Goal: Task Accomplishment & Management: Use online tool/utility

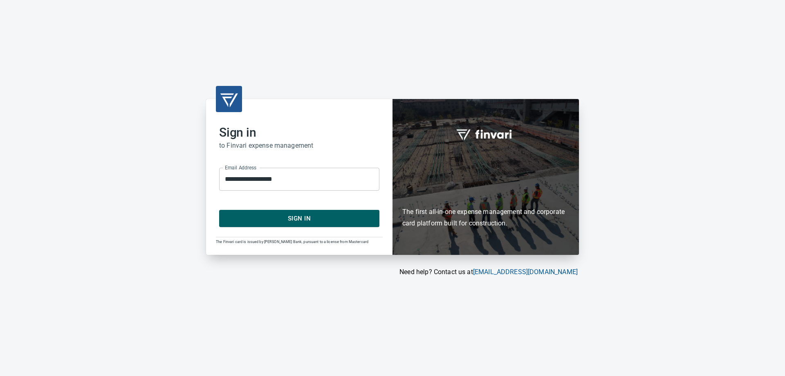
click at [309, 217] on span "Sign In" at bounding box center [299, 218] width 142 height 11
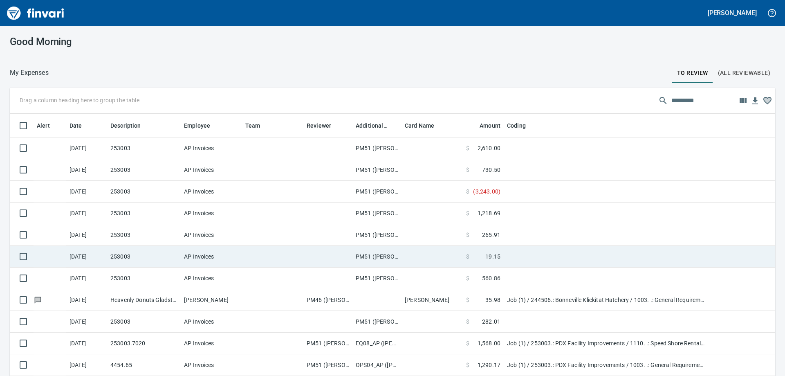
click at [288, 256] on td at bounding box center [272, 257] width 61 height 22
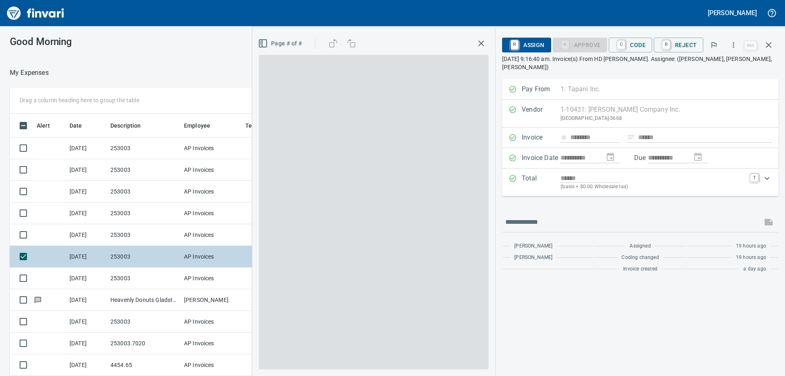
scroll to position [273, 542]
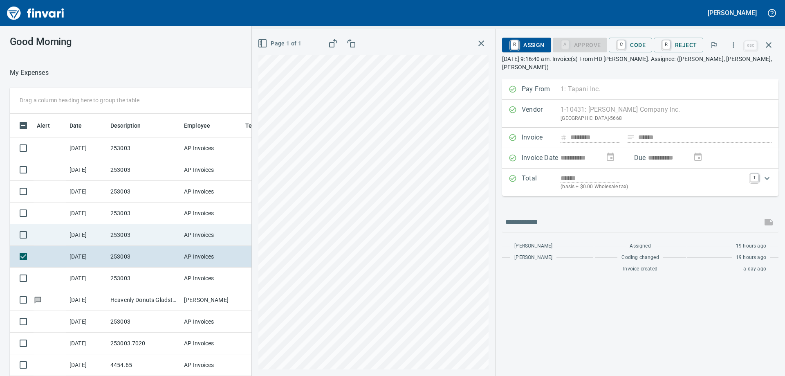
click at [171, 235] on td "253003" at bounding box center [144, 235] width 74 height 22
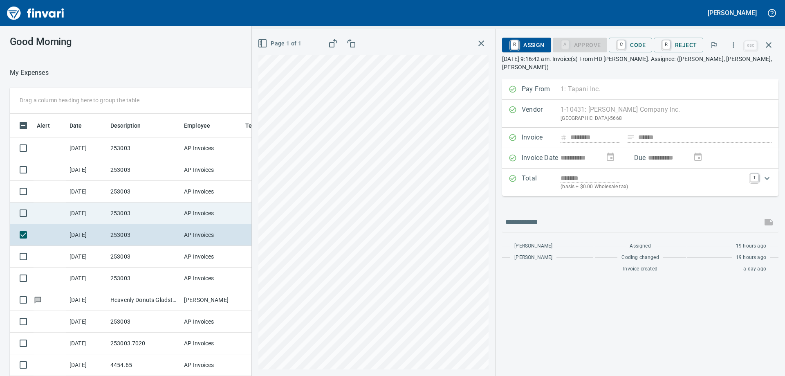
click at [190, 215] on td "AP Invoices" at bounding box center [211, 213] width 61 height 22
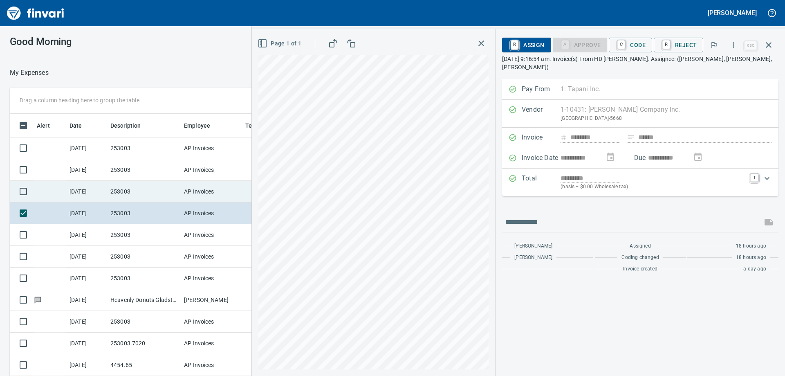
click at [197, 188] on td "AP Invoices" at bounding box center [211, 192] width 61 height 22
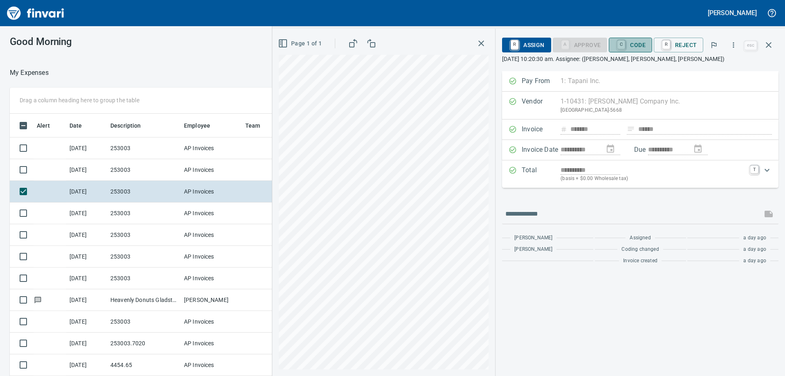
click at [632, 45] on span "C Code" at bounding box center [630, 45] width 30 height 14
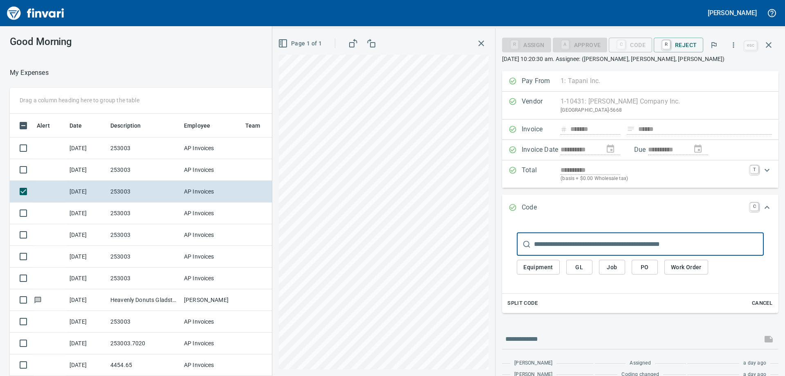
scroll to position [273, 542]
click at [566, 239] on input "text" at bounding box center [649, 244] width 230 height 23
click at [565, 248] on input "text" at bounding box center [649, 244] width 230 height 23
click at [618, 270] on span "Job" at bounding box center [611, 267] width 13 height 10
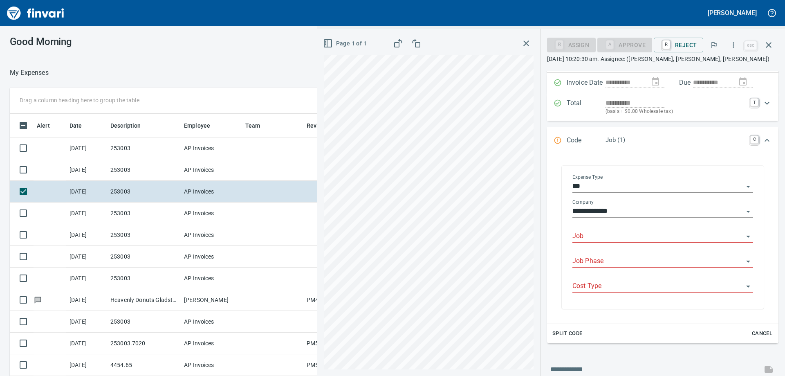
scroll to position [82, 0]
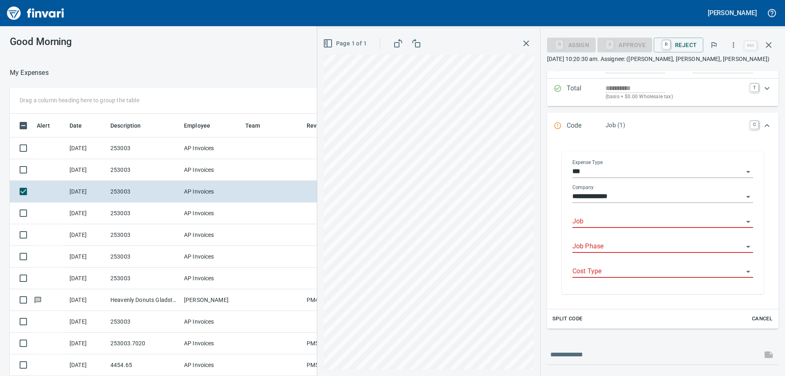
click at [605, 224] on input "Job" at bounding box center [657, 221] width 171 height 11
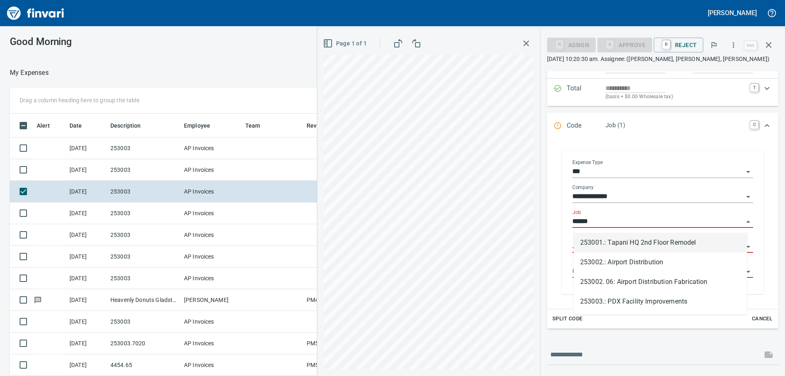
scroll to position [273, 542]
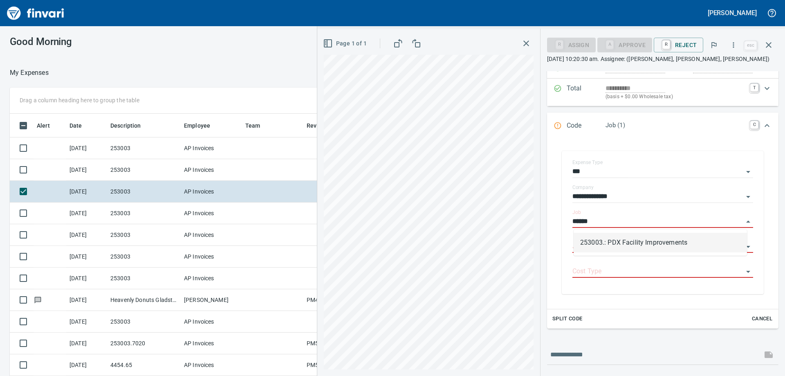
click at [603, 243] on li "253003.: PDX Facility Improvements" at bounding box center [659, 243] width 173 height 20
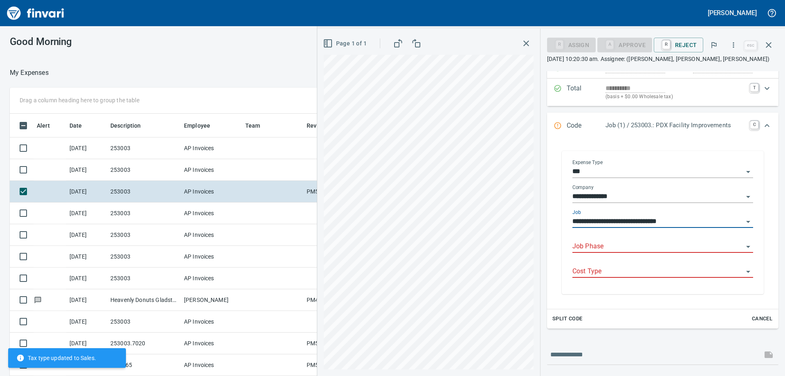
type input "**********"
click at [603, 268] on input "Cost Type" at bounding box center [657, 271] width 171 height 11
click at [593, 248] on input "Job Phase" at bounding box center [657, 246] width 171 height 11
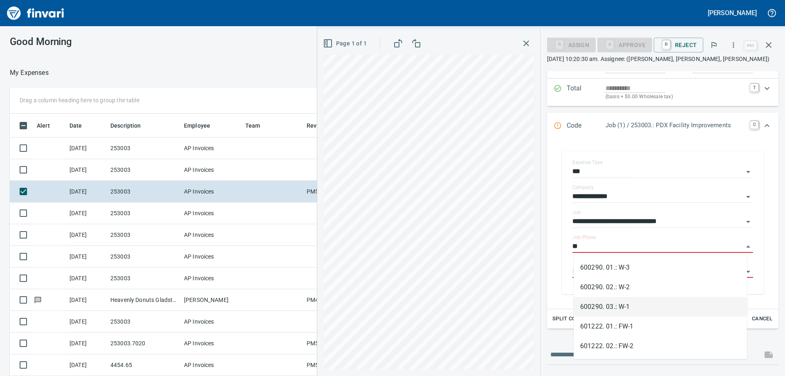
click at [617, 306] on li "600290. 03.: W-1" at bounding box center [659, 307] width 173 height 20
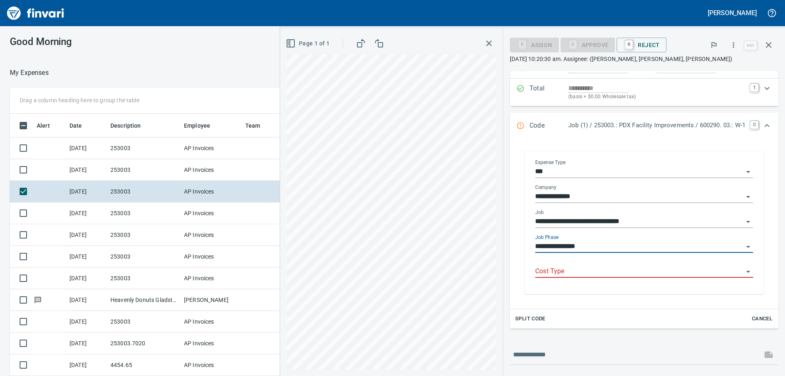
type input "**********"
click at [581, 268] on input "Cost Type" at bounding box center [639, 271] width 208 height 11
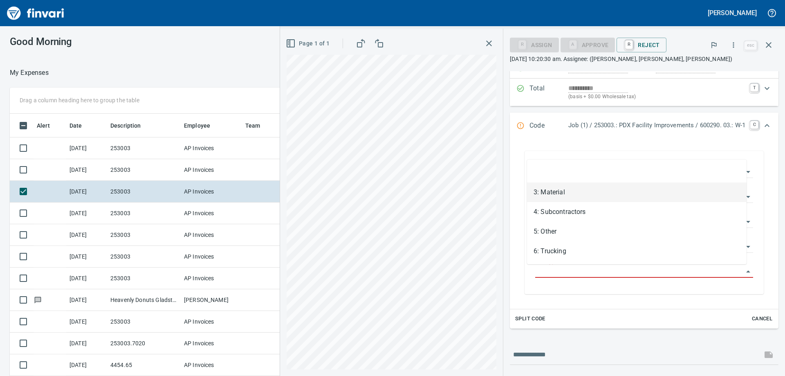
click at [566, 199] on li "3: Material" at bounding box center [636, 192] width 219 height 20
type input "**********"
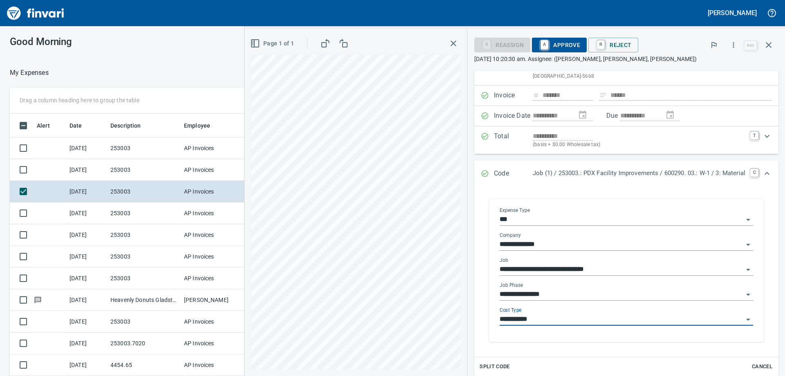
scroll to position [0, 0]
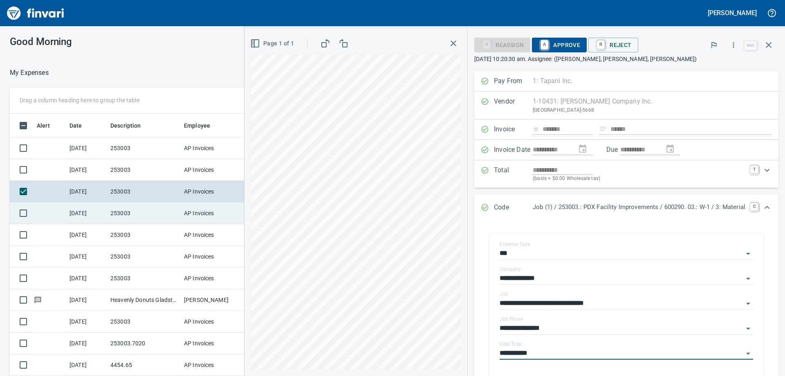
click at [129, 216] on td "253003" at bounding box center [144, 213] width 74 height 22
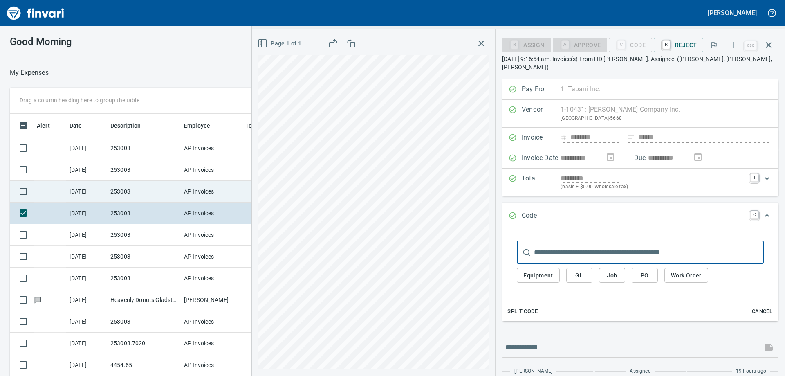
click at [134, 190] on td "253003" at bounding box center [144, 192] width 74 height 22
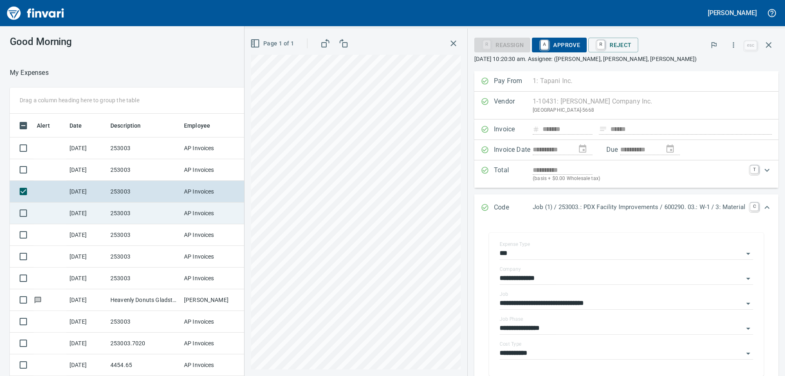
click at [135, 208] on td "253003" at bounding box center [144, 213] width 74 height 22
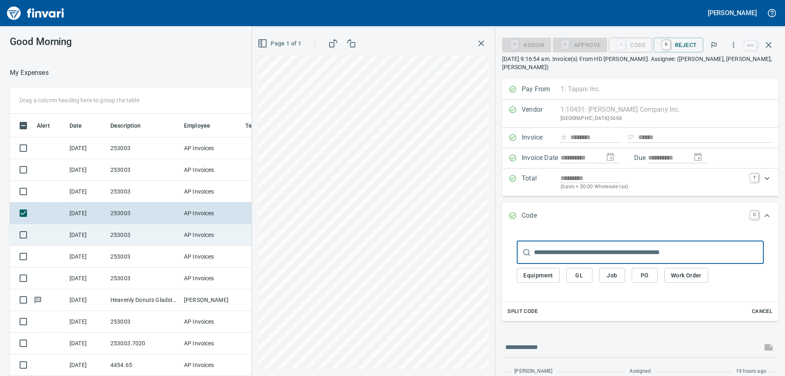
click at [134, 229] on td "253003" at bounding box center [144, 235] width 74 height 22
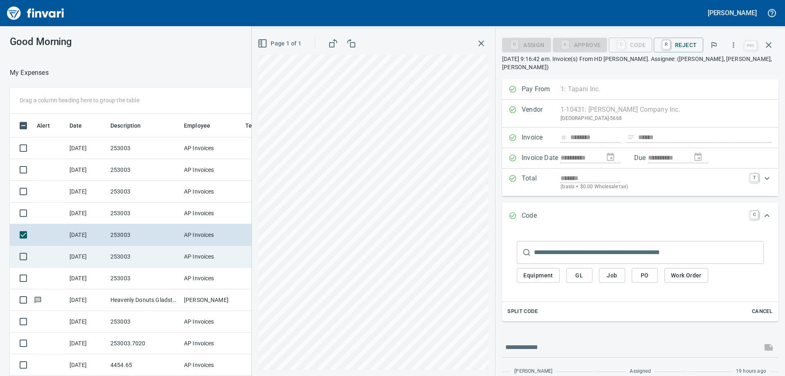
click at [143, 254] on td "253003" at bounding box center [144, 257] width 74 height 22
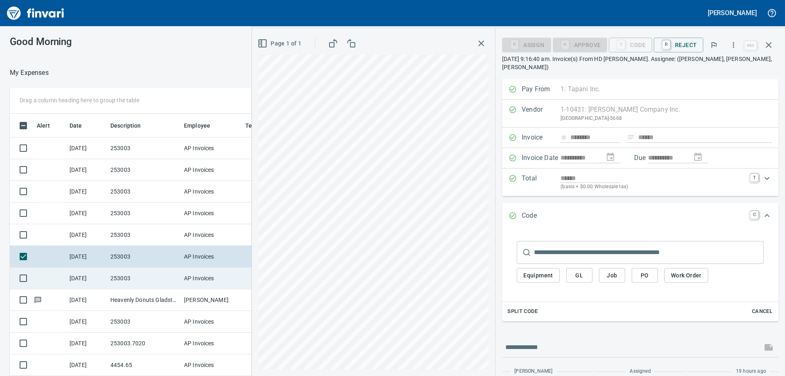
click at [146, 275] on td "253003" at bounding box center [144, 278] width 74 height 22
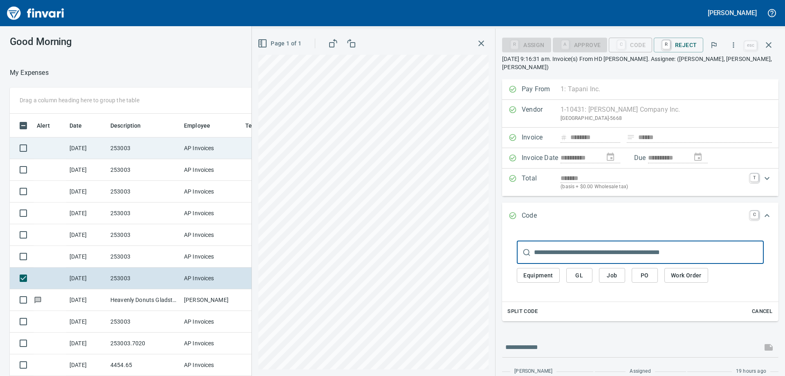
click at [131, 152] on td "253003" at bounding box center [144, 148] width 74 height 22
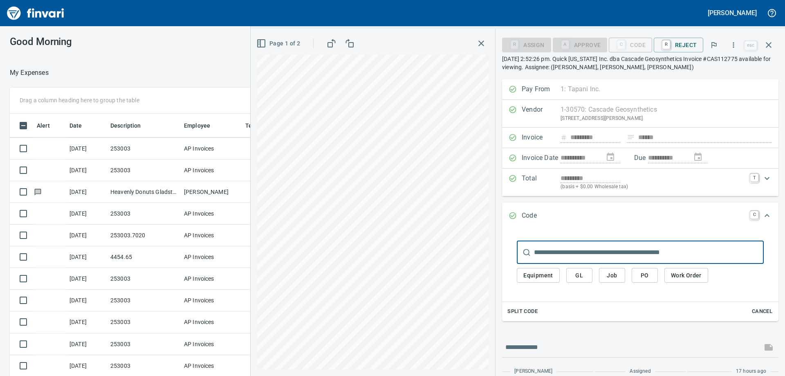
scroll to position [123, 0]
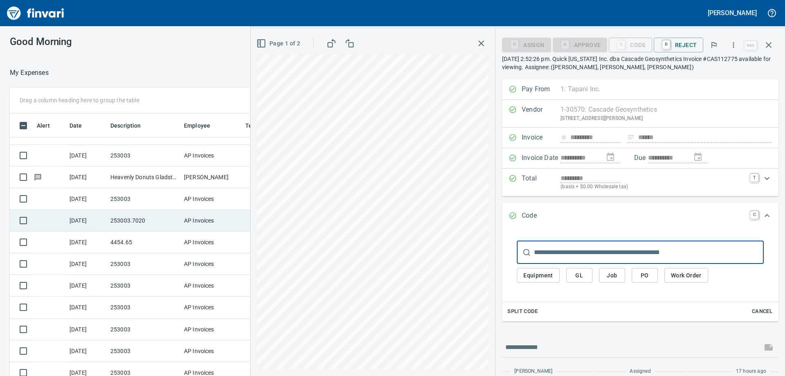
click at [139, 222] on td "253003.7020" at bounding box center [144, 221] width 74 height 22
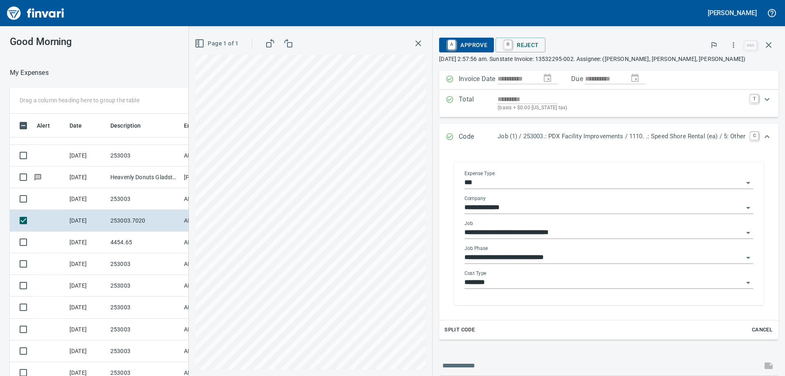
scroll to position [82, 0]
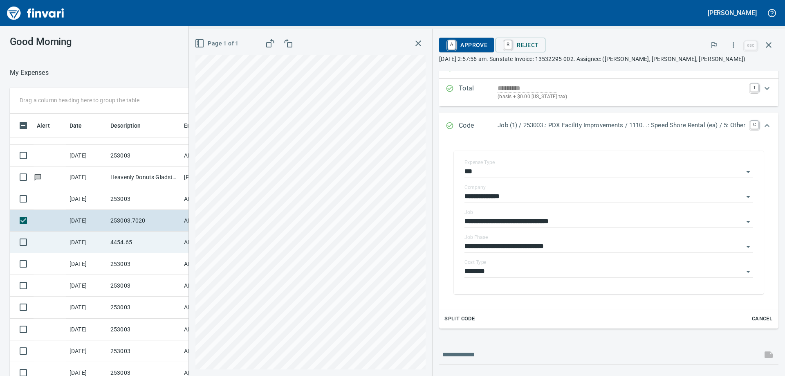
click at [102, 242] on td "8/22/2025" at bounding box center [86, 242] width 41 height 22
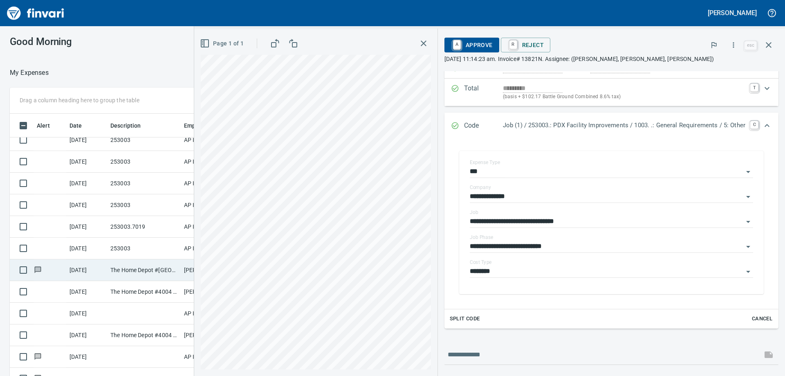
scroll to position [311, 0]
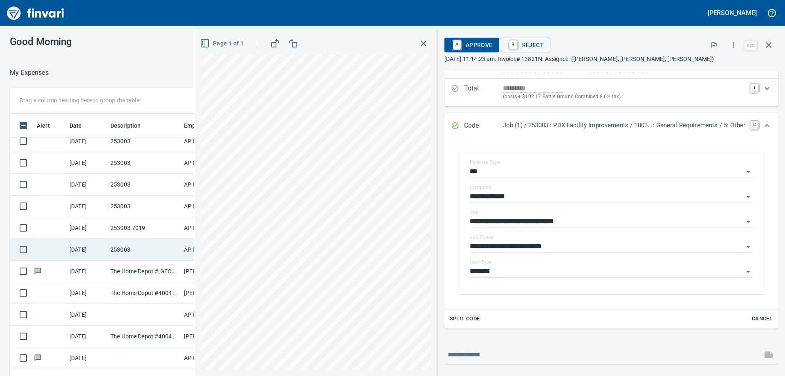
click at [128, 246] on td "253003" at bounding box center [144, 250] width 74 height 22
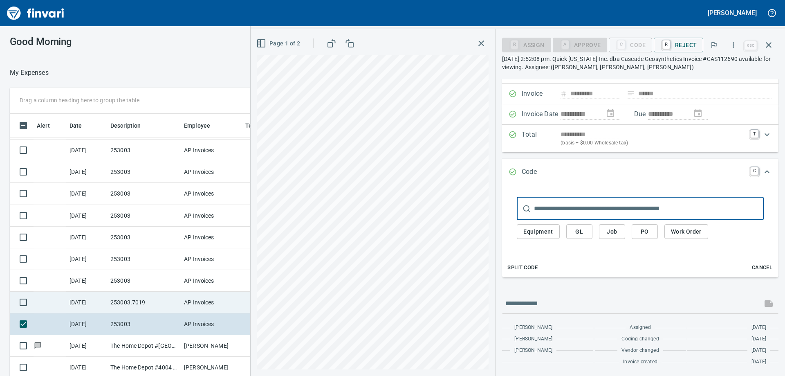
scroll to position [229, 0]
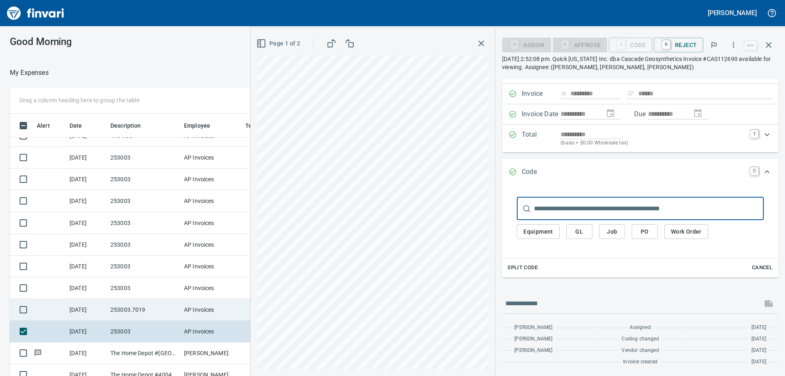
click at [117, 307] on td "253003.7019" at bounding box center [144, 310] width 74 height 22
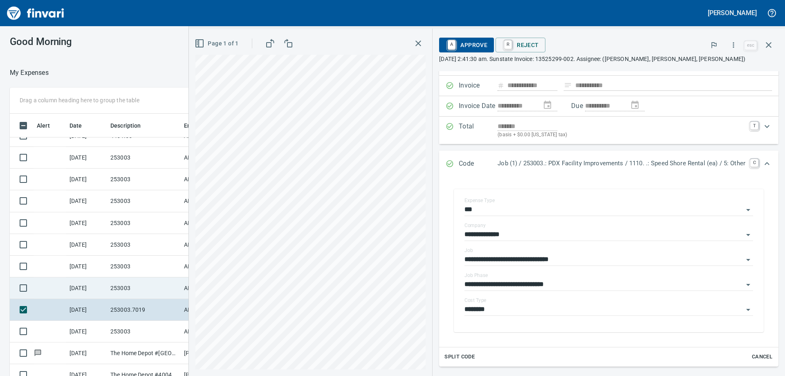
click at [120, 285] on td "253003" at bounding box center [144, 288] width 74 height 22
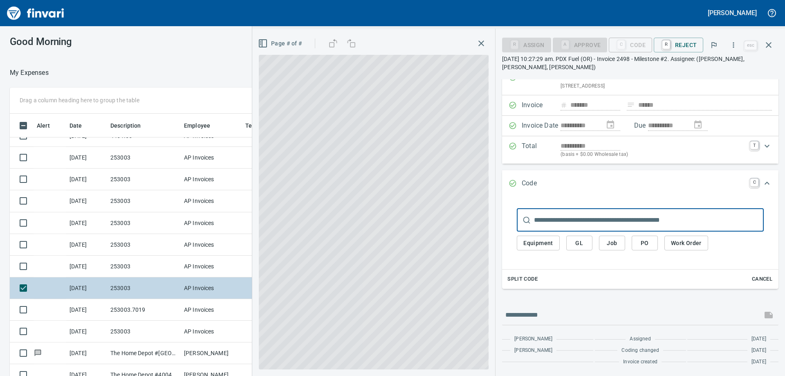
scroll to position [24, 0]
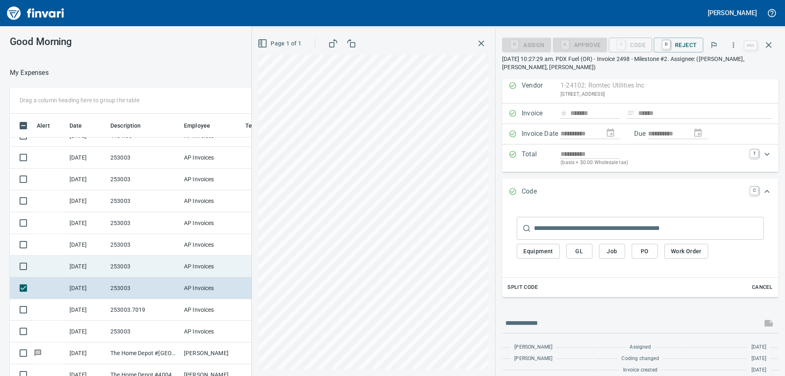
click at [124, 264] on td "253003" at bounding box center [144, 266] width 74 height 22
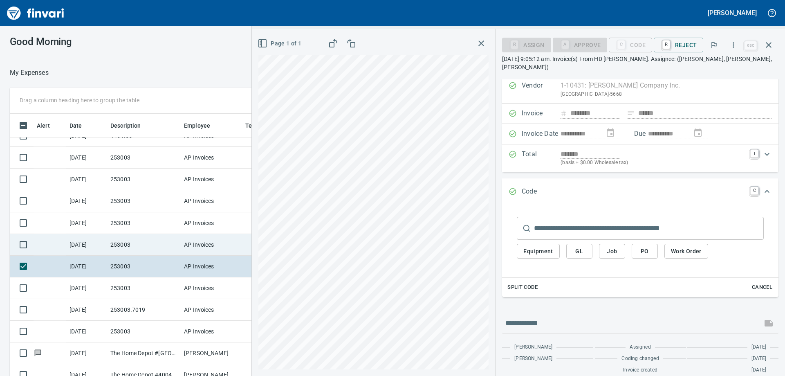
click at [127, 244] on td "253003" at bounding box center [144, 245] width 74 height 22
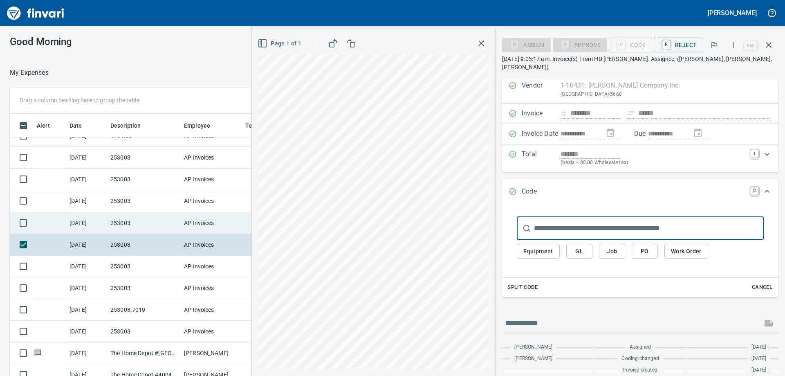
click at [134, 221] on td "253003" at bounding box center [144, 223] width 74 height 22
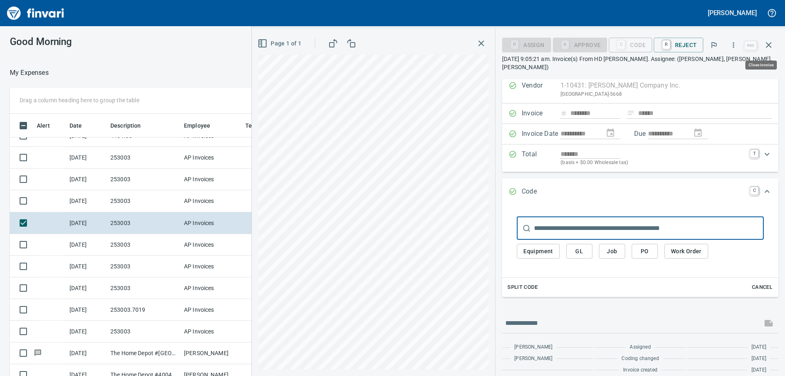
scroll to position [273, 542]
click at [555, 226] on input "text" at bounding box center [649, 228] width 230 height 23
click at [616, 252] on span "Job" at bounding box center [611, 251] width 13 height 10
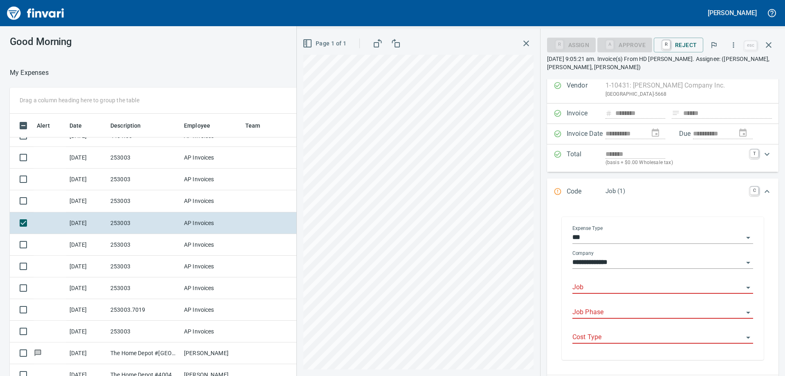
click at [601, 285] on input "Job" at bounding box center [657, 287] width 171 height 11
click at [612, 301] on li "253003.: PDX Facility Improvements" at bounding box center [659, 308] width 173 height 20
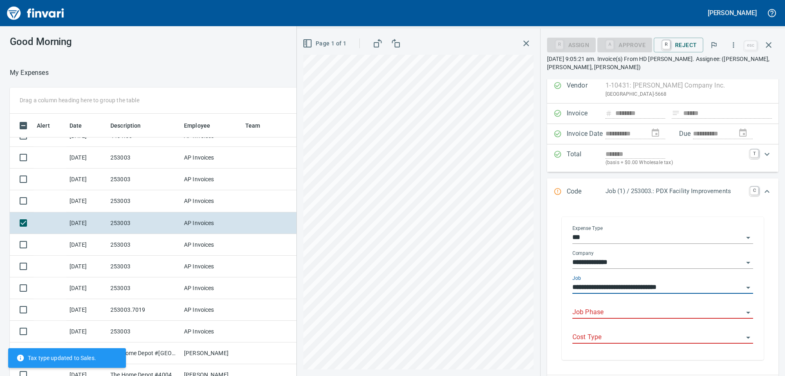
type input "**********"
click at [600, 309] on input "Job Phase" at bounding box center [657, 312] width 171 height 11
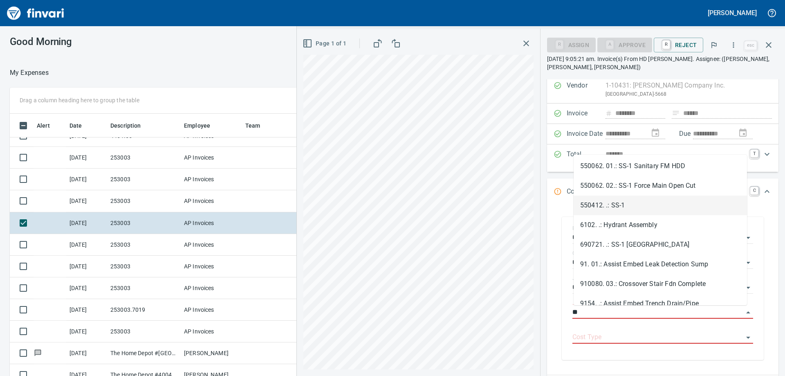
click at [631, 204] on li "550412. .: SS-1" at bounding box center [659, 205] width 173 height 20
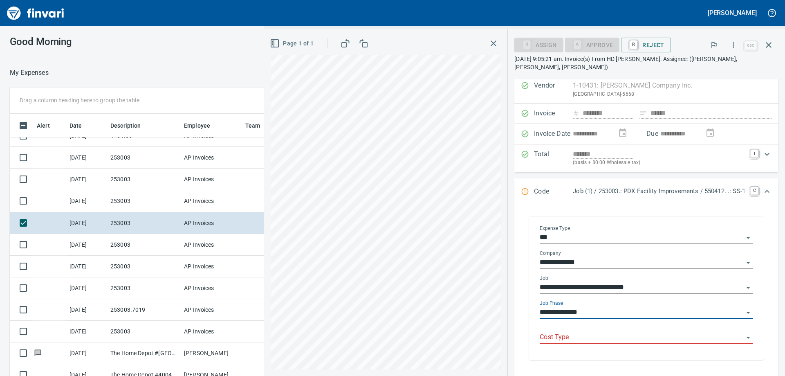
type input "**********"
click at [582, 333] on input "Cost Type" at bounding box center [641, 336] width 204 height 11
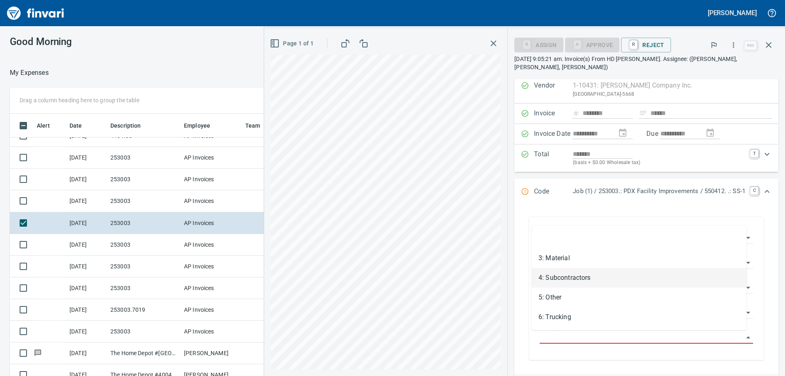
click at [581, 263] on li "3: Material" at bounding box center [639, 258] width 215 height 20
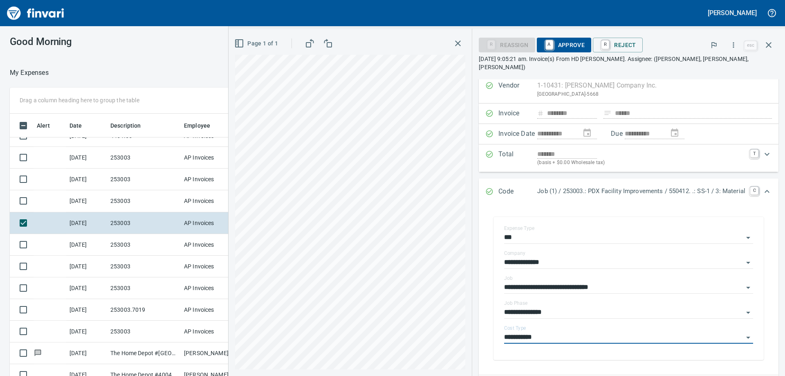
type input "**********"
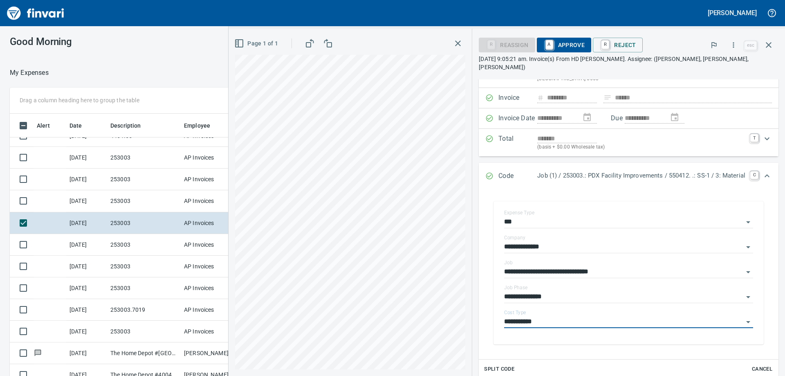
scroll to position [0, 0]
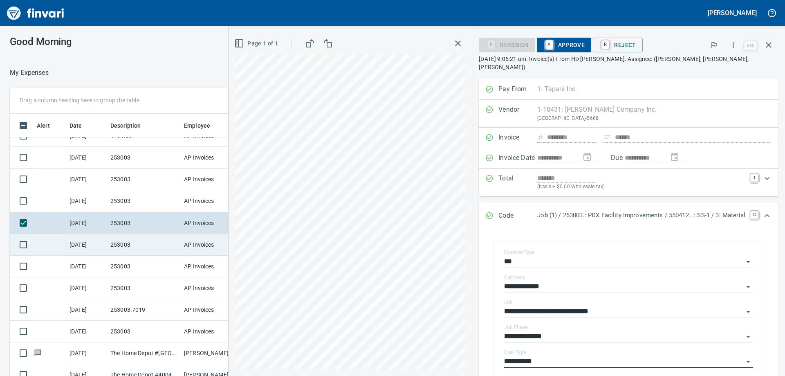
click at [117, 242] on td "253003" at bounding box center [144, 245] width 74 height 22
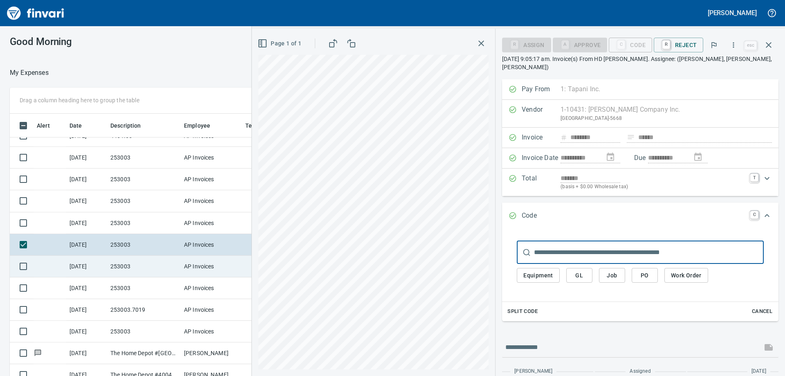
click at [119, 266] on td "253003" at bounding box center [144, 266] width 74 height 22
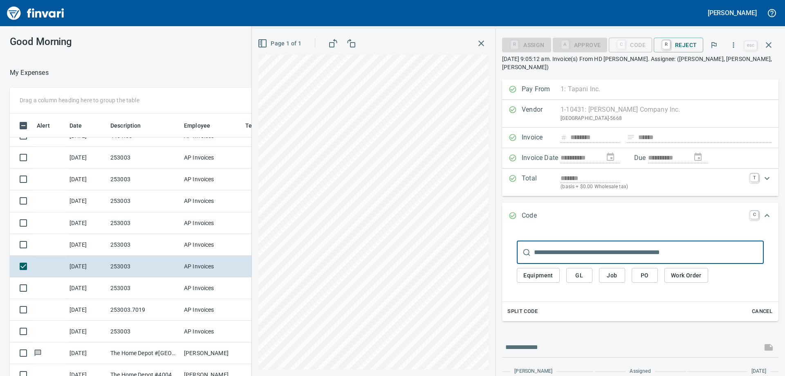
click at [590, 254] on input "text" at bounding box center [649, 252] width 230 height 23
click at [621, 272] on button "Job" at bounding box center [612, 275] width 26 height 15
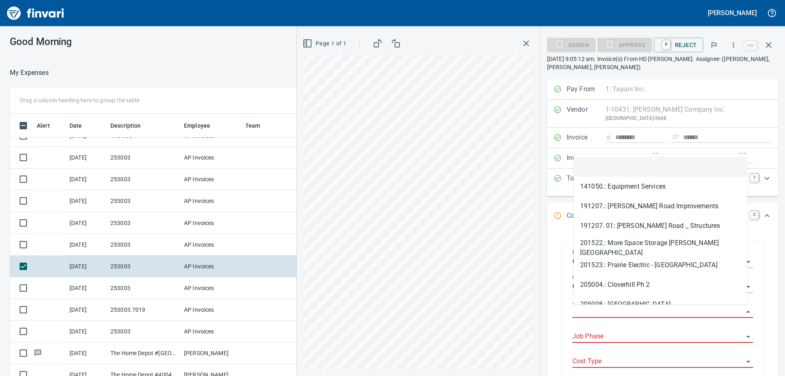
click at [592, 311] on input "Job" at bounding box center [657, 311] width 171 height 11
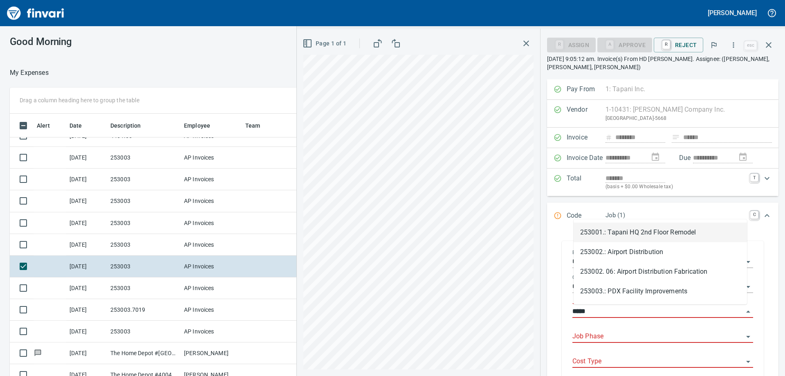
scroll to position [273, 542]
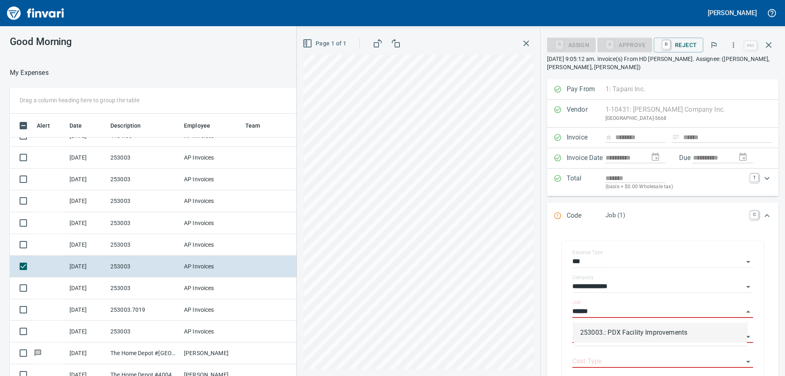
click at [600, 338] on li "253003.: PDX Facility Improvements" at bounding box center [659, 332] width 173 height 20
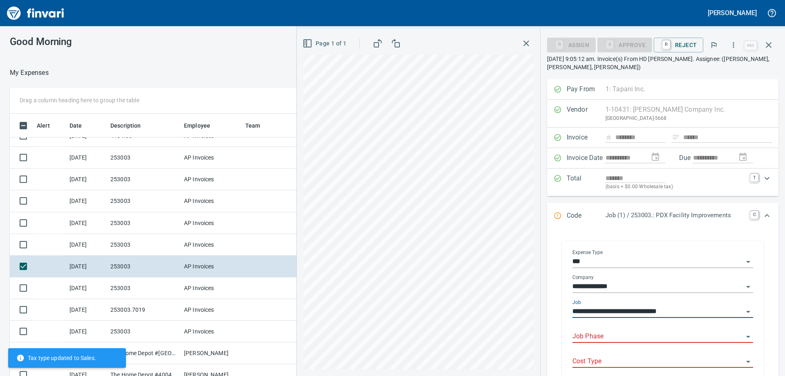
type input "**********"
click at [600, 335] on input "Job Phase" at bounding box center [657, 336] width 171 height 11
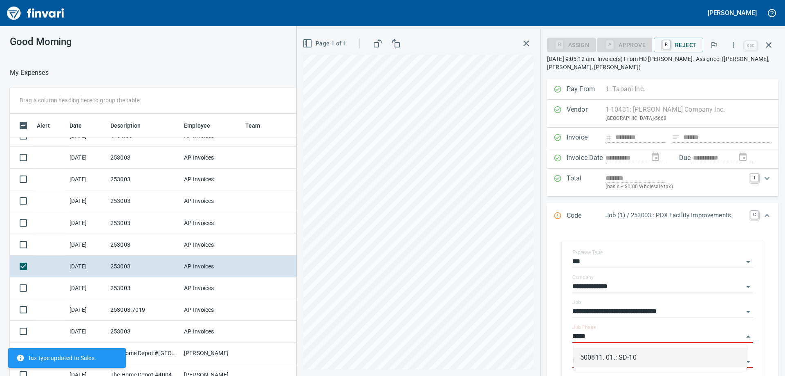
click at [616, 361] on li "500811. 01.: SD-10" at bounding box center [659, 357] width 173 height 20
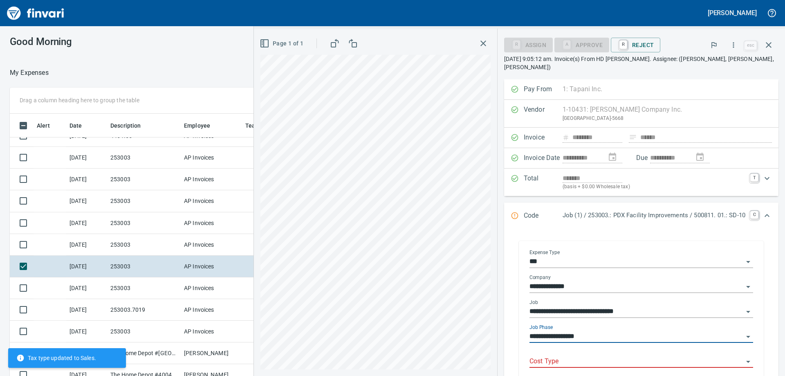
type input "**********"
click at [609, 356] on input "Cost Type" at bounding box center [636, 361] width 214 height 11
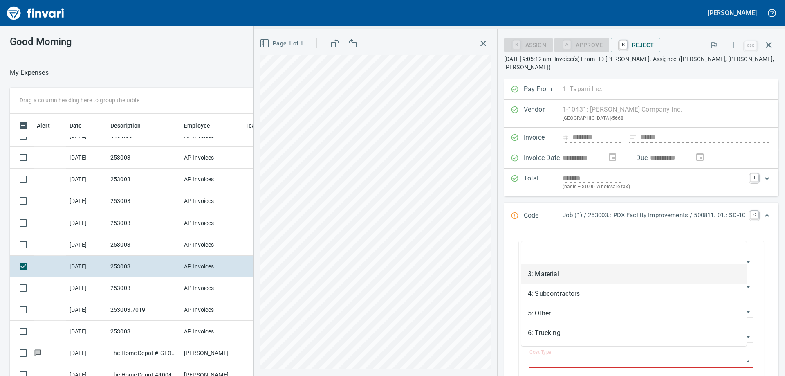
click at [565, 280] on li "3: Material" at bounding box center [633, 274] width 225 height 20
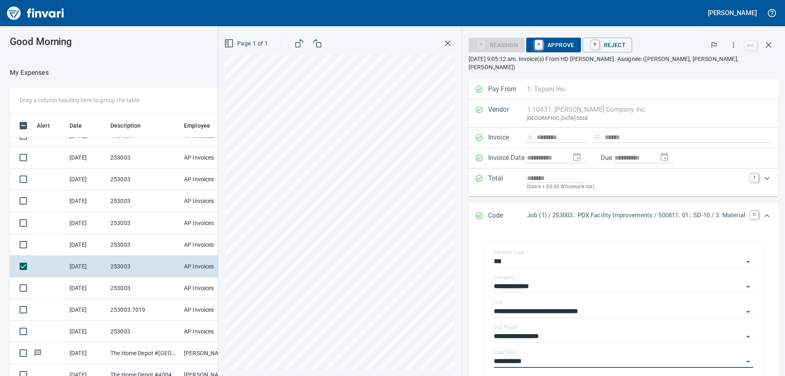
type input "**********"
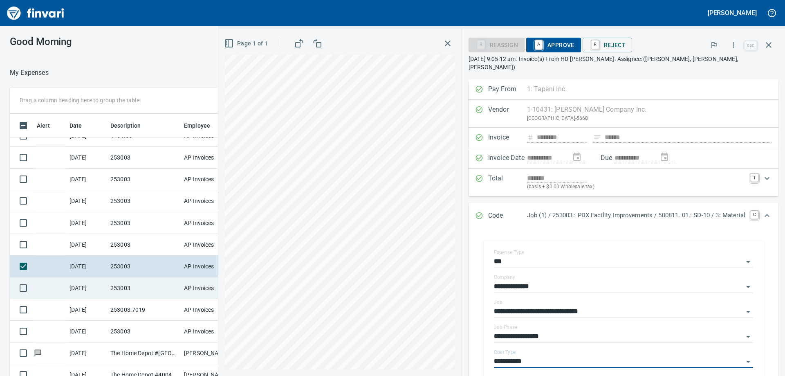
click at [103, 291] on td "8/21/2025" at bounding box center [86, 288] width 41 height 22
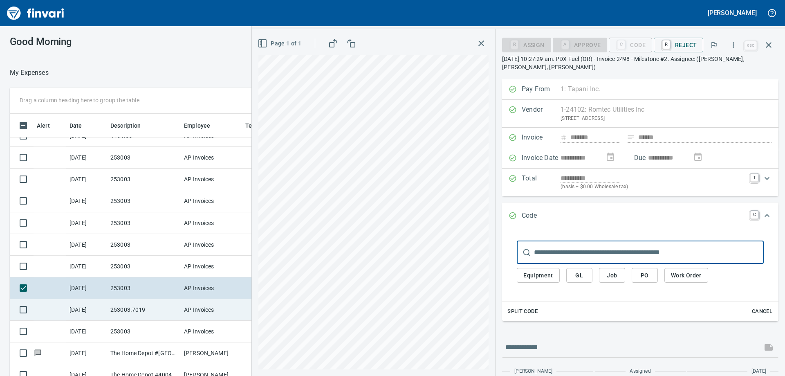
click at [112, 306] on td "253003.7019" at bounding box center [144, 310] width 74 height 22
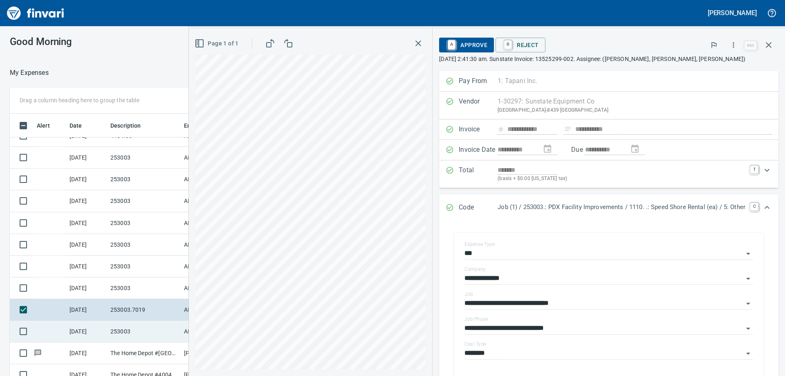
click at [125, 327] on td "253003" at bounding box center [144, 331] width 74 height 22
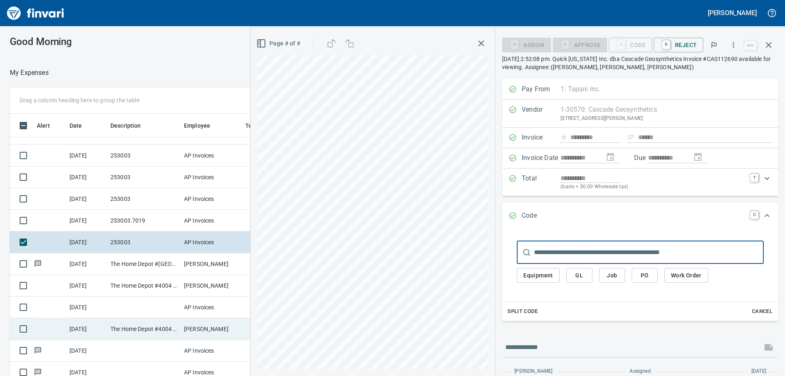
scroll to position [351, 0]
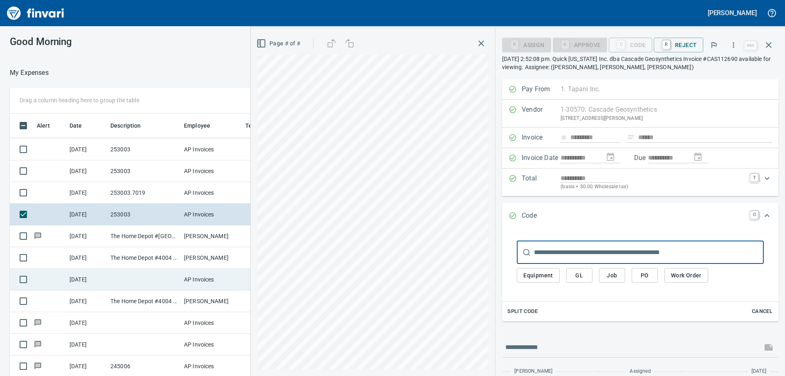
click at [121, 268] on td at bounding box center [144, 279] width 74 height 22
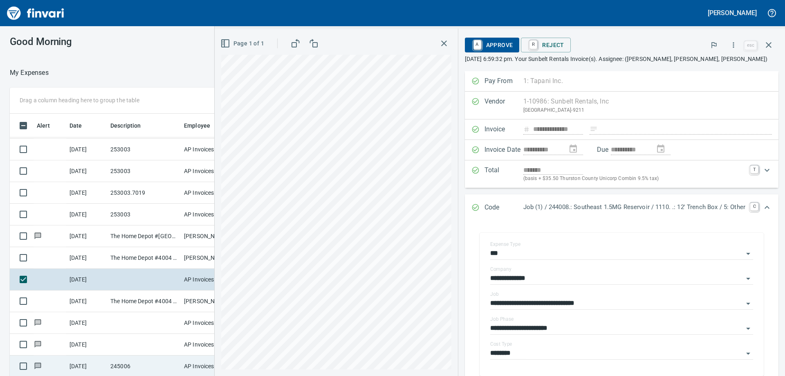
click at [123, 355] on td "245006" at bounding box center [144, 366] width 74 height 22
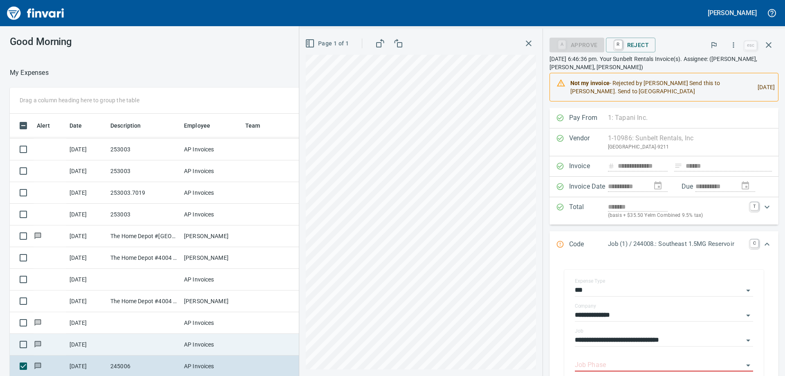
click at [126, 338] on td at bounding box center [144, 344] width 74 height 22
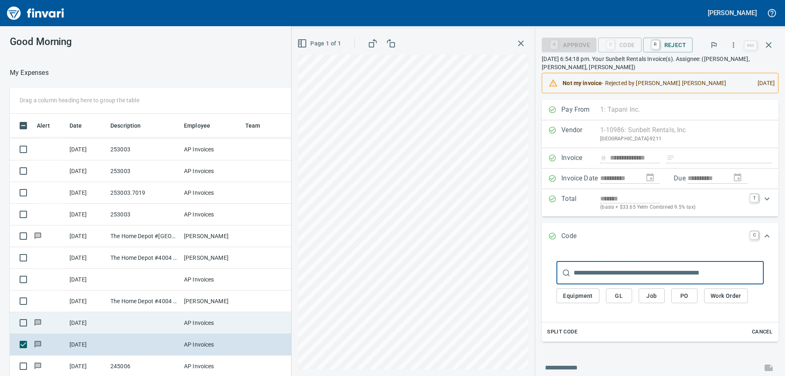
click at [126, 317] on td at bounding box center [144, 323] width 74 height 22
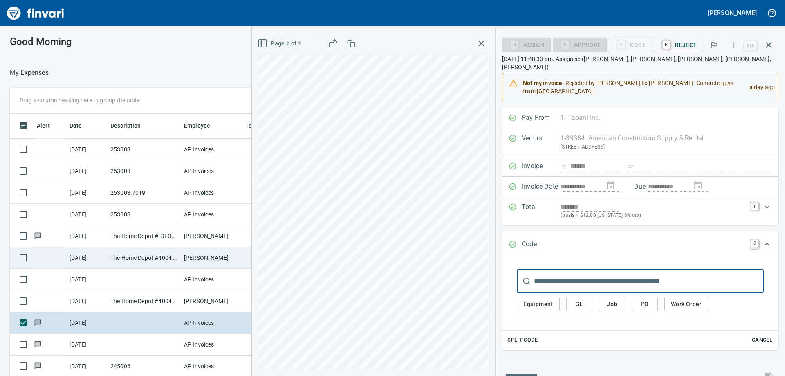
scroll to position [24, 0]
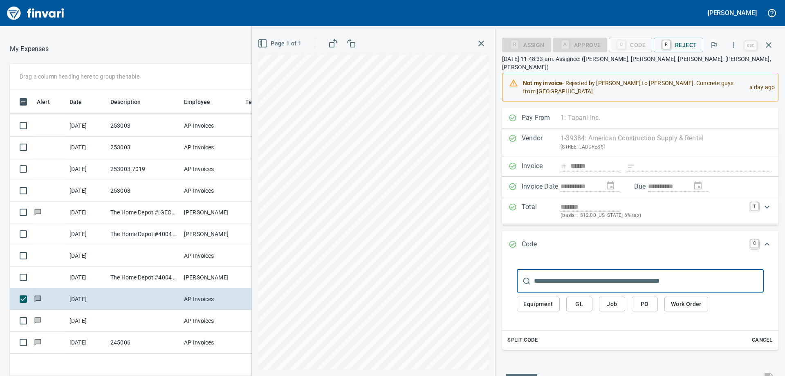
click at [483, 43] on icon "button" at bounding box center [481, 43] width 6 height 6
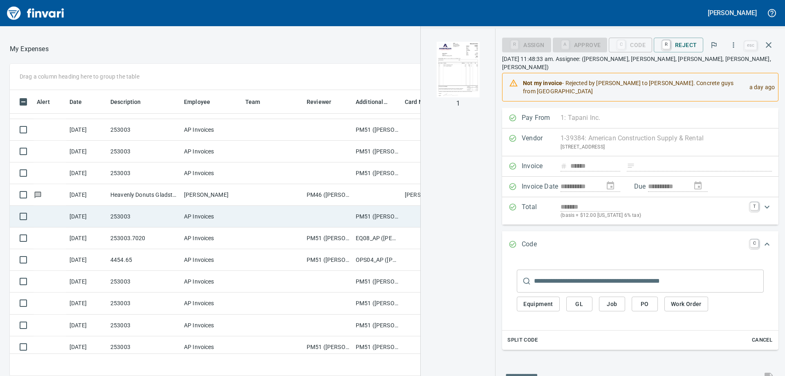
scroll to position [82, 0]
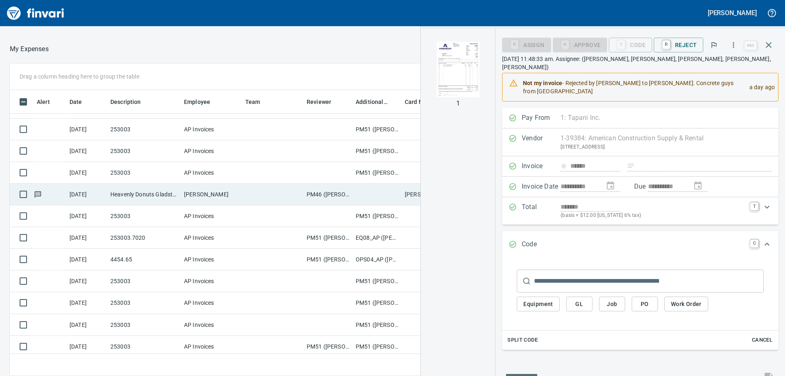
click at [109, 197] on td "Heavenly Donuts Gladstone OR" at bounding box center [144, 194] width 74 height 22
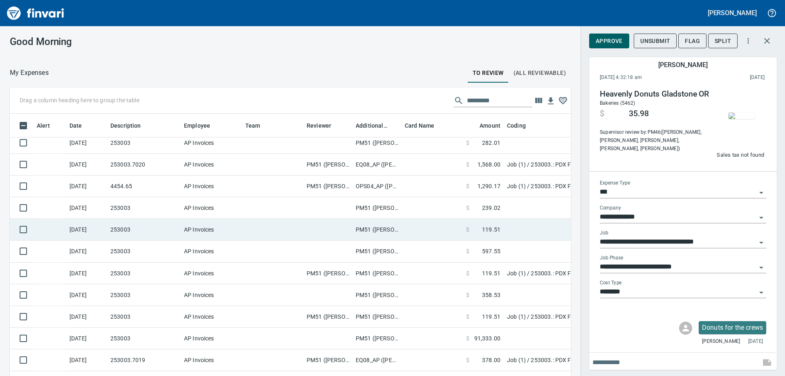
scroll to position [163, 0]
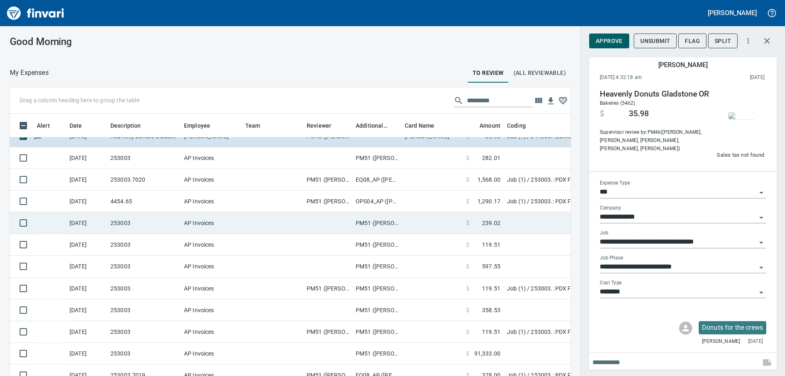
click at [143, 226] on td "253003" at bounding box center [144, 223] width 74 height 22
